Goal: Find contact information

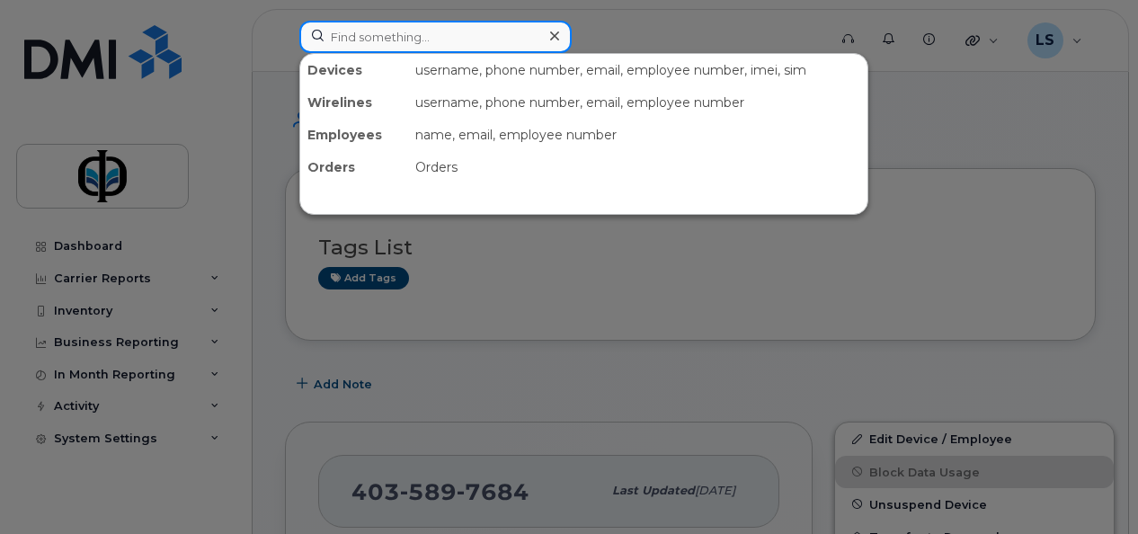
click at [385, 32] on input at bounding box center [435, 37] width 272 height 32
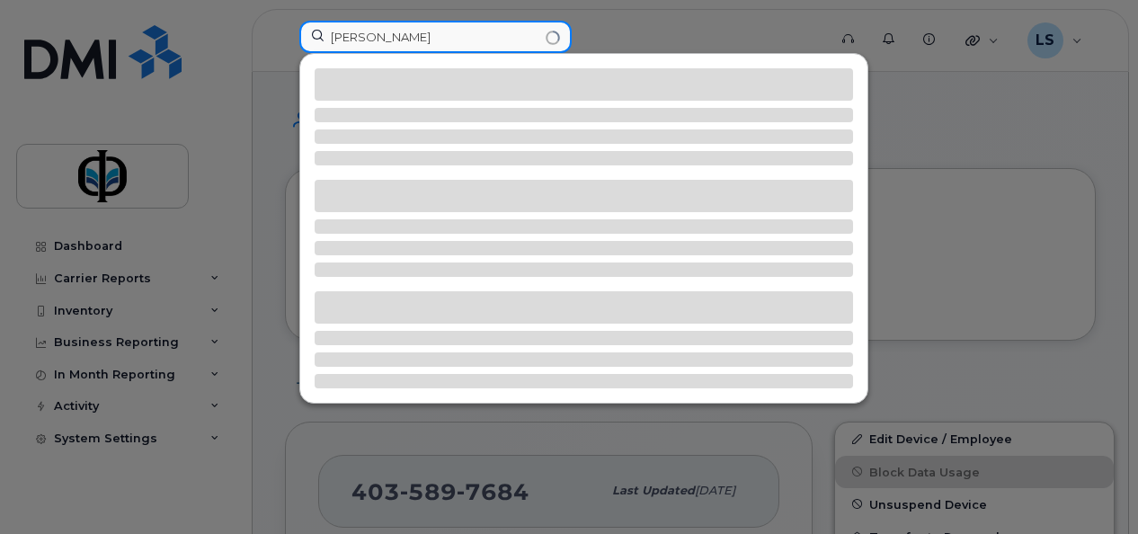
type input "[PERSON_NAME]"
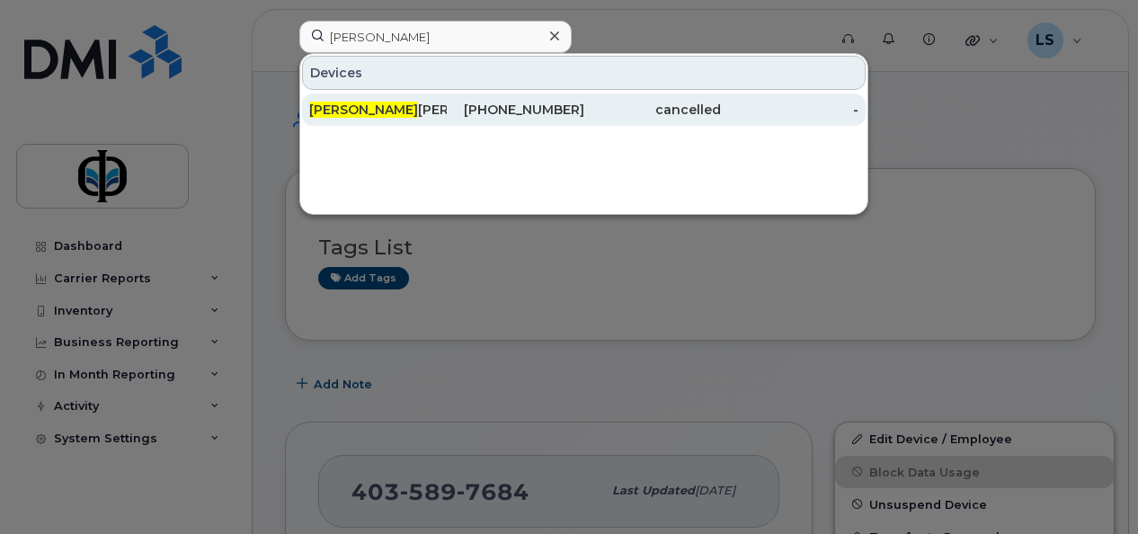
click at [530, 115] on div "[PHONE_NUMBER]" at bounding box center [515, 110] width 137 height 18
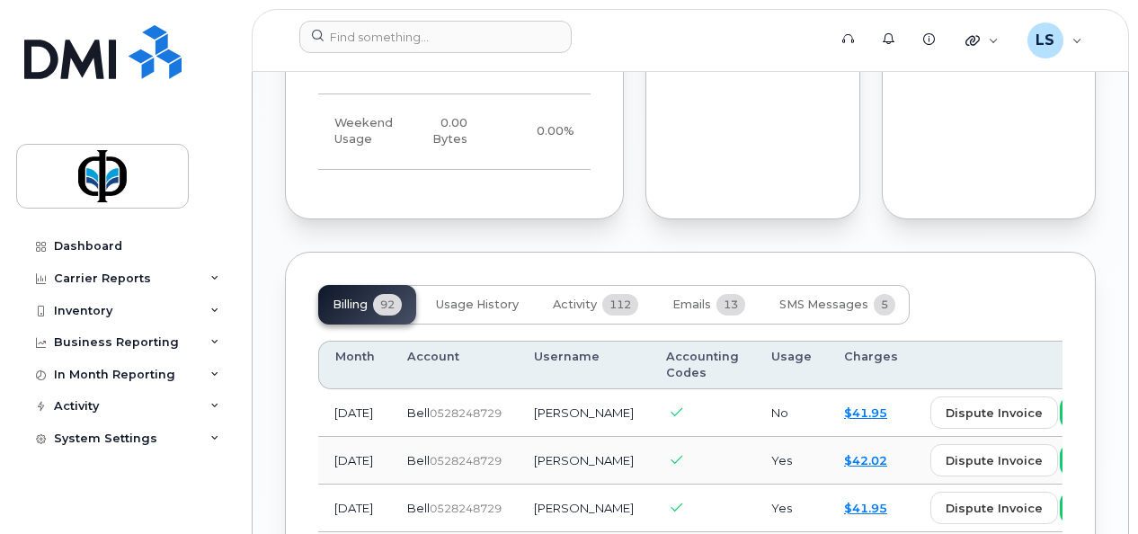
scroll to position [1830, 0]
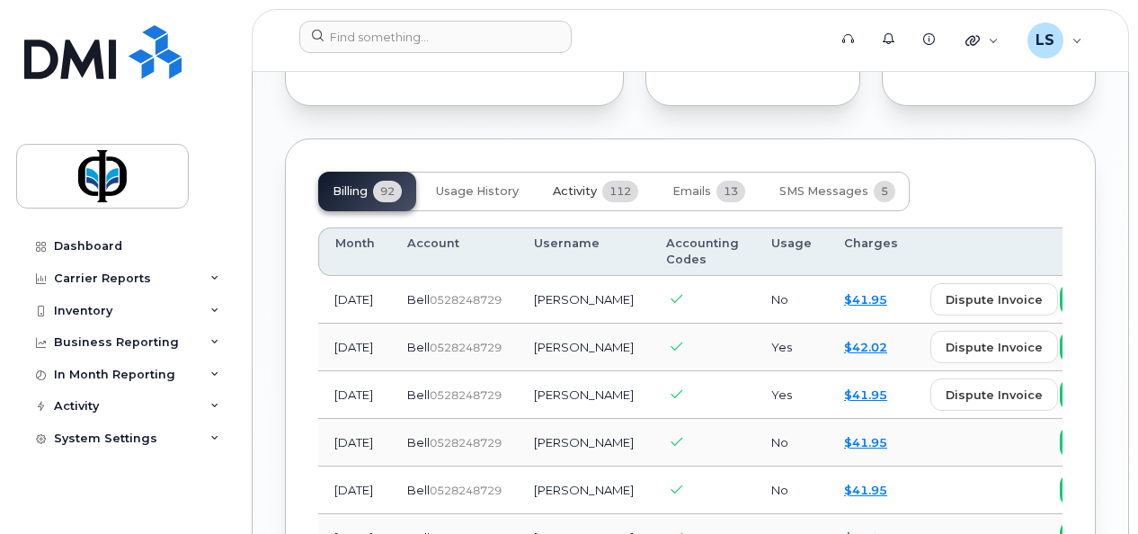
click at [566, 172] on button "Activity 112" at bounding box center [595, 192] width 114 height 40
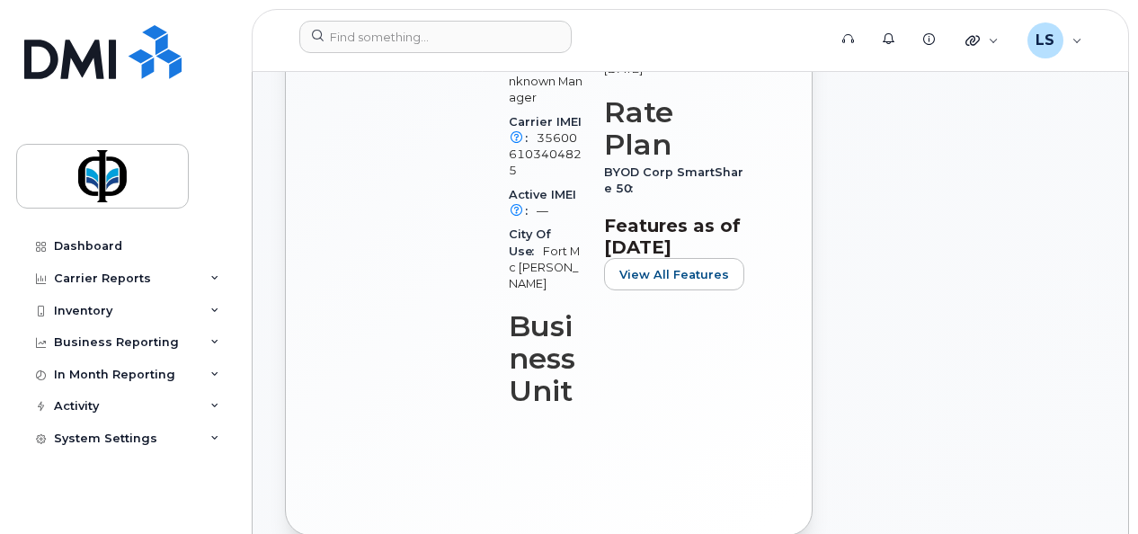
scroll to position [493, 0]
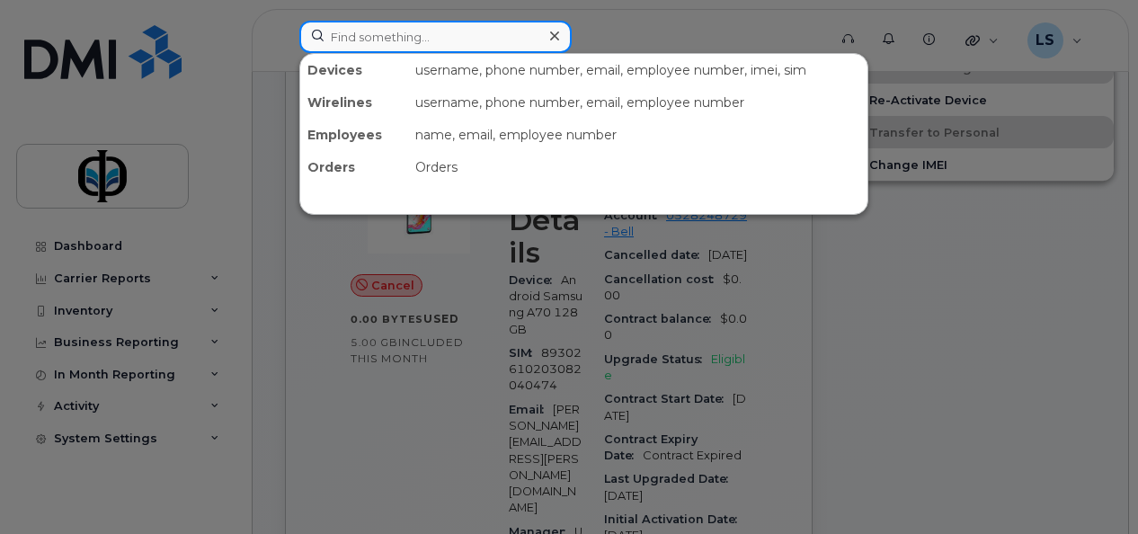
click at [552, 32] on div at bounding box center [435, 37] width 272 height 32
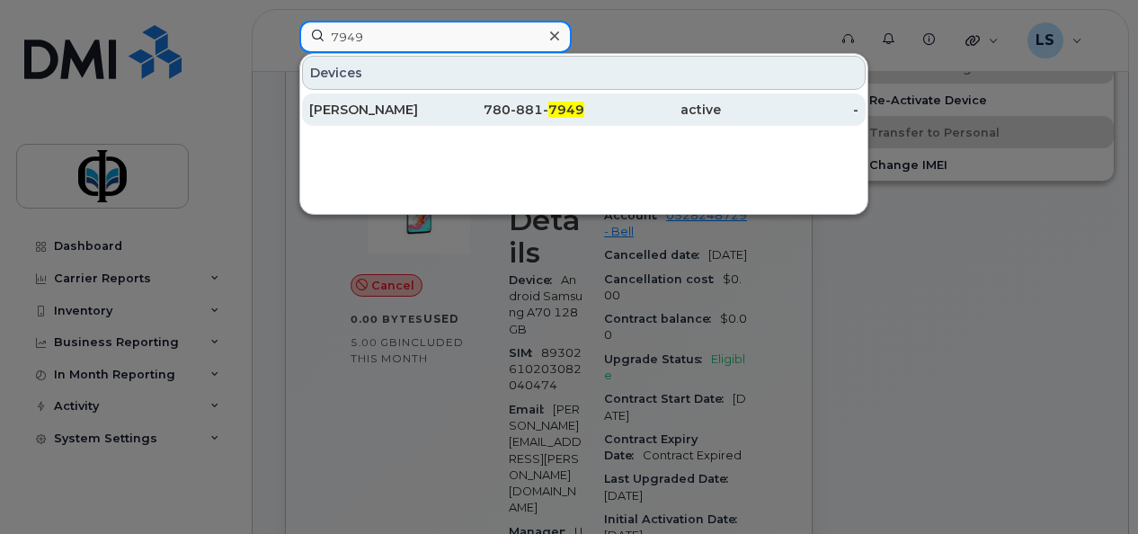
type input "7949"
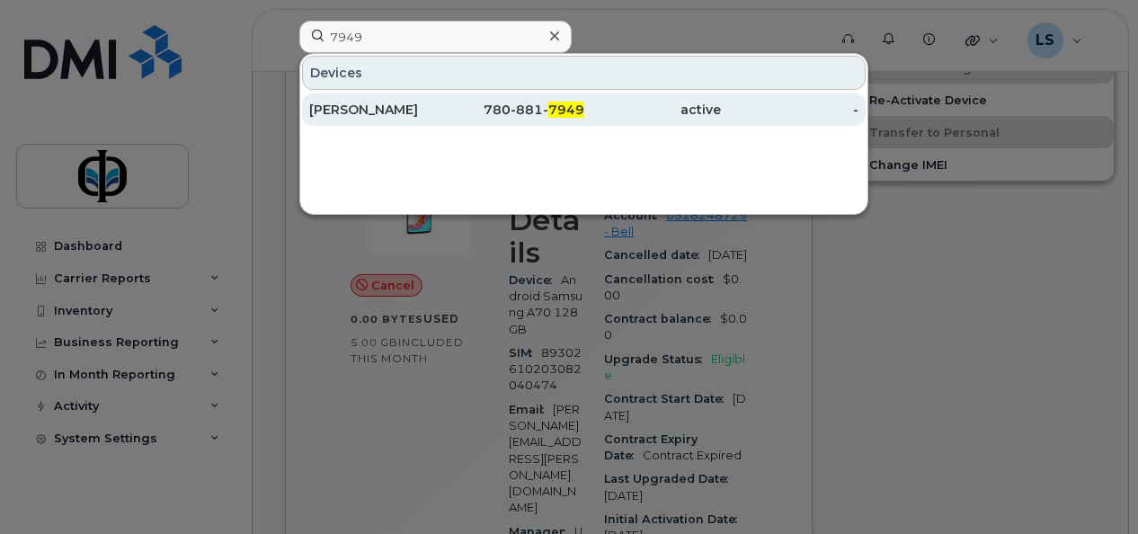
click at [550, 93] on link "Patricia Mackeracher 780-881- 7949 active -" at bounding box center [583, 109] width 563 height 32
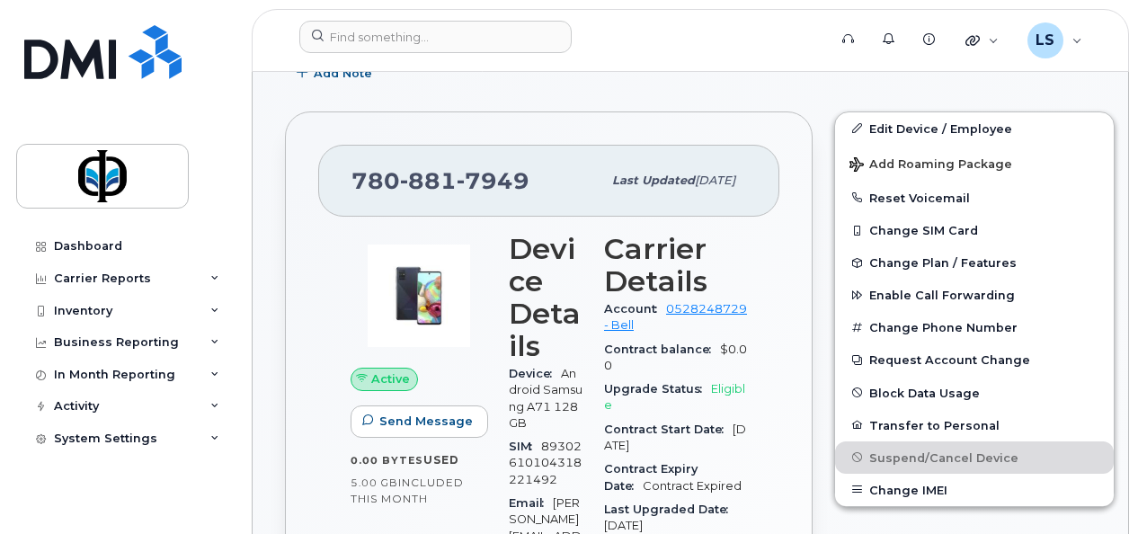
scroll to position [521, 0]
